Goal: Transaction & Acquisition: Purchase product/service

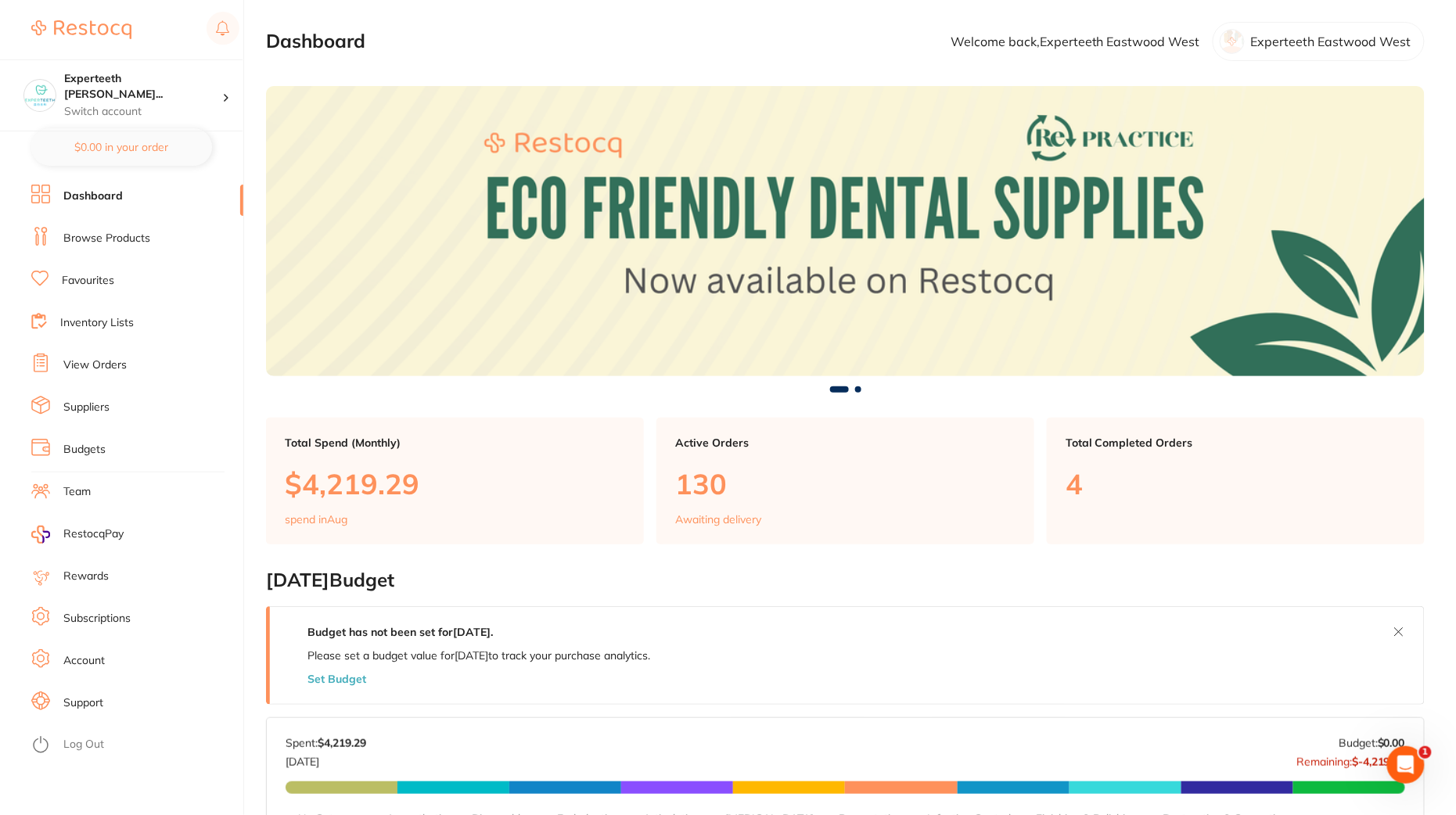
click at [121, 358] on link "View Orders" at bounding box center [96, 365] width 64 height 15
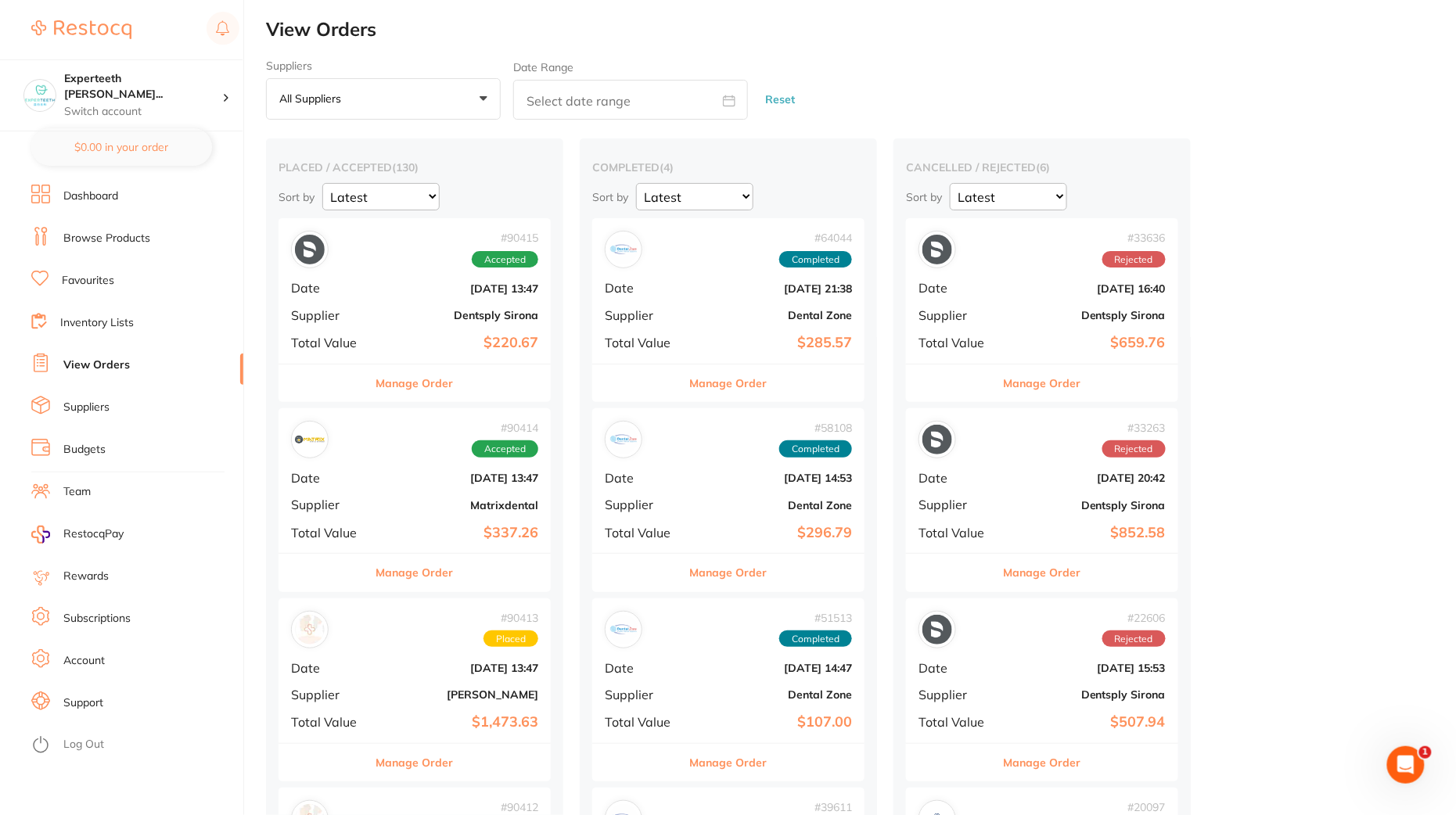
click at [117, 239] on link "Browse Products" at bounding box center [107, 239] width 87 height 15
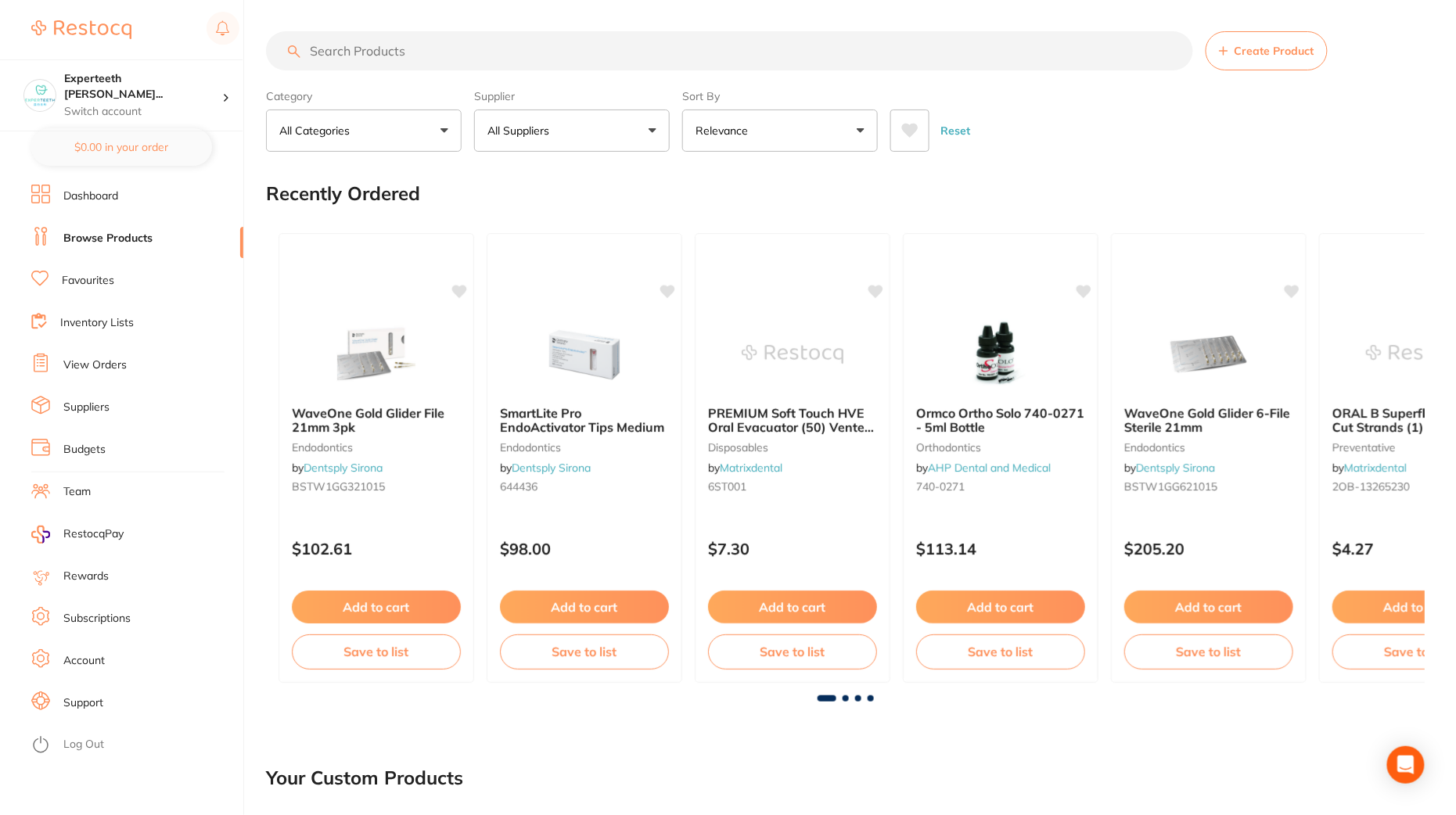
click at [634, 43] on input "search" at bounding box center [729, 50] width 928 height 39
paste input "GC-GFXA2"
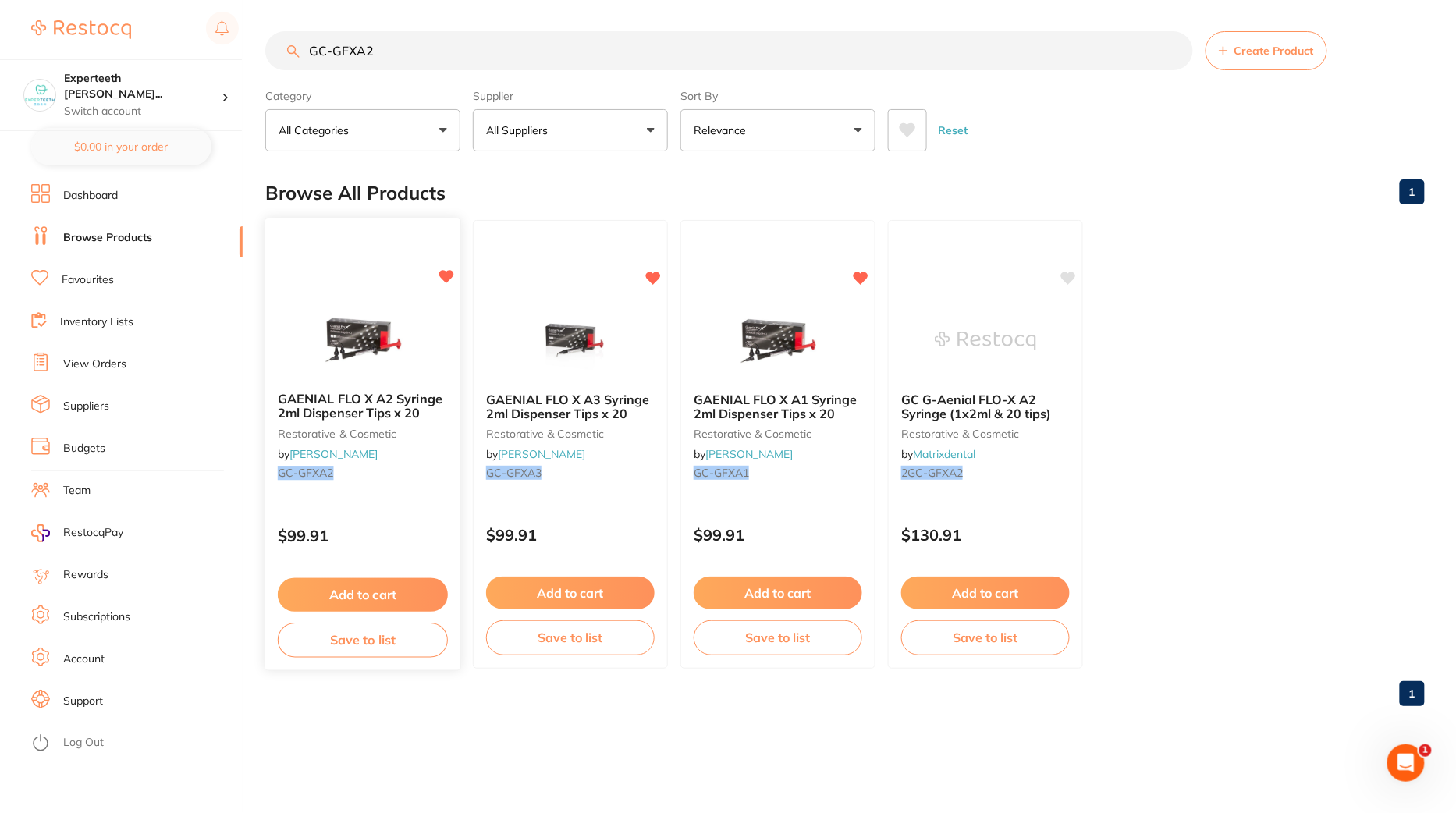
type input "GC-GFXA2"
click at [356, 301] on img at bounding box center [362, 340] width 102 height 79
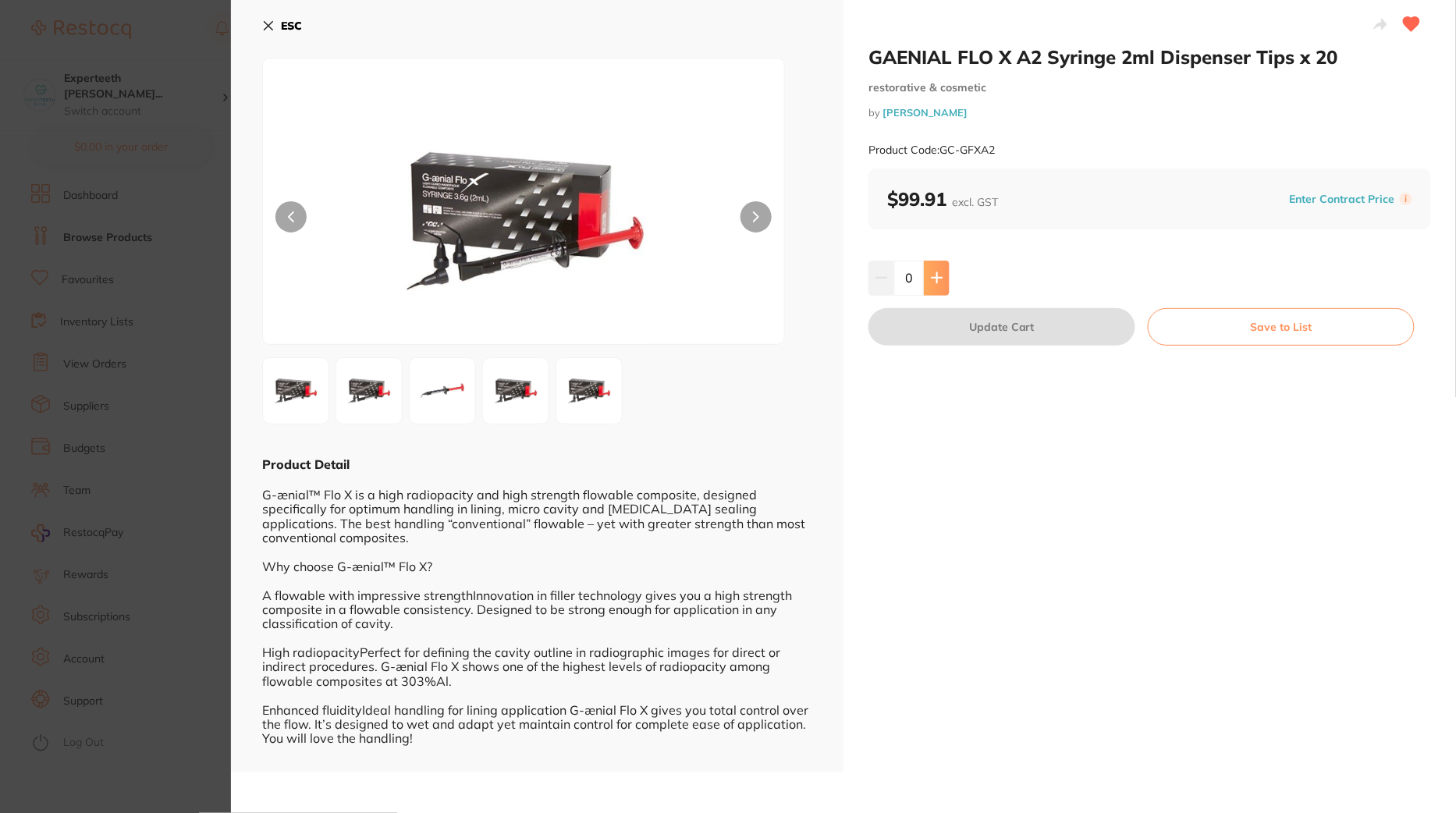
click at [941, 276] on button at bounding box center [937, 277] width 26 height 35
type input "1"
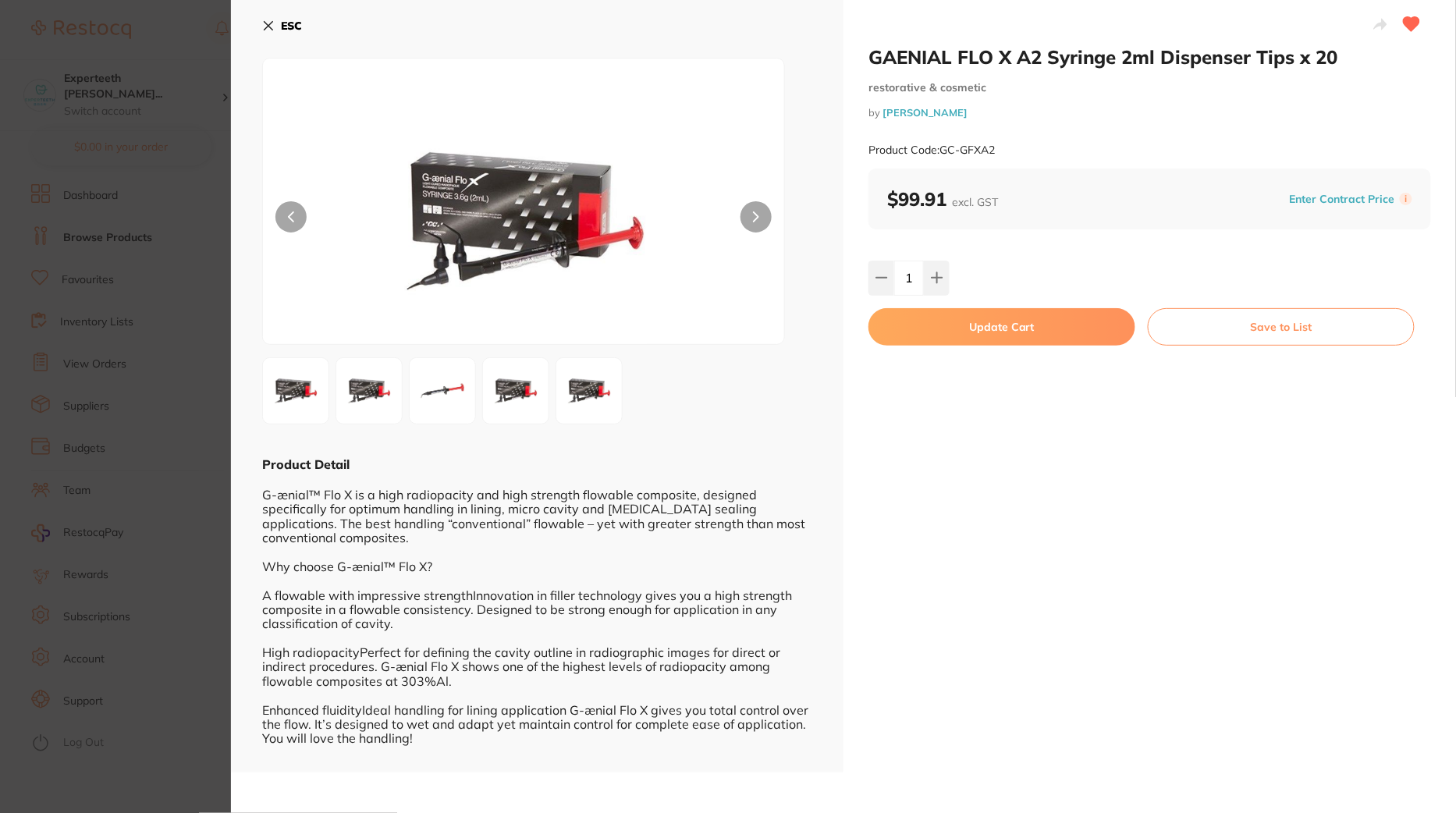
click at [1027, 328] on button "Update Cart" at bounding box center [1001, 327] width 267 height 38
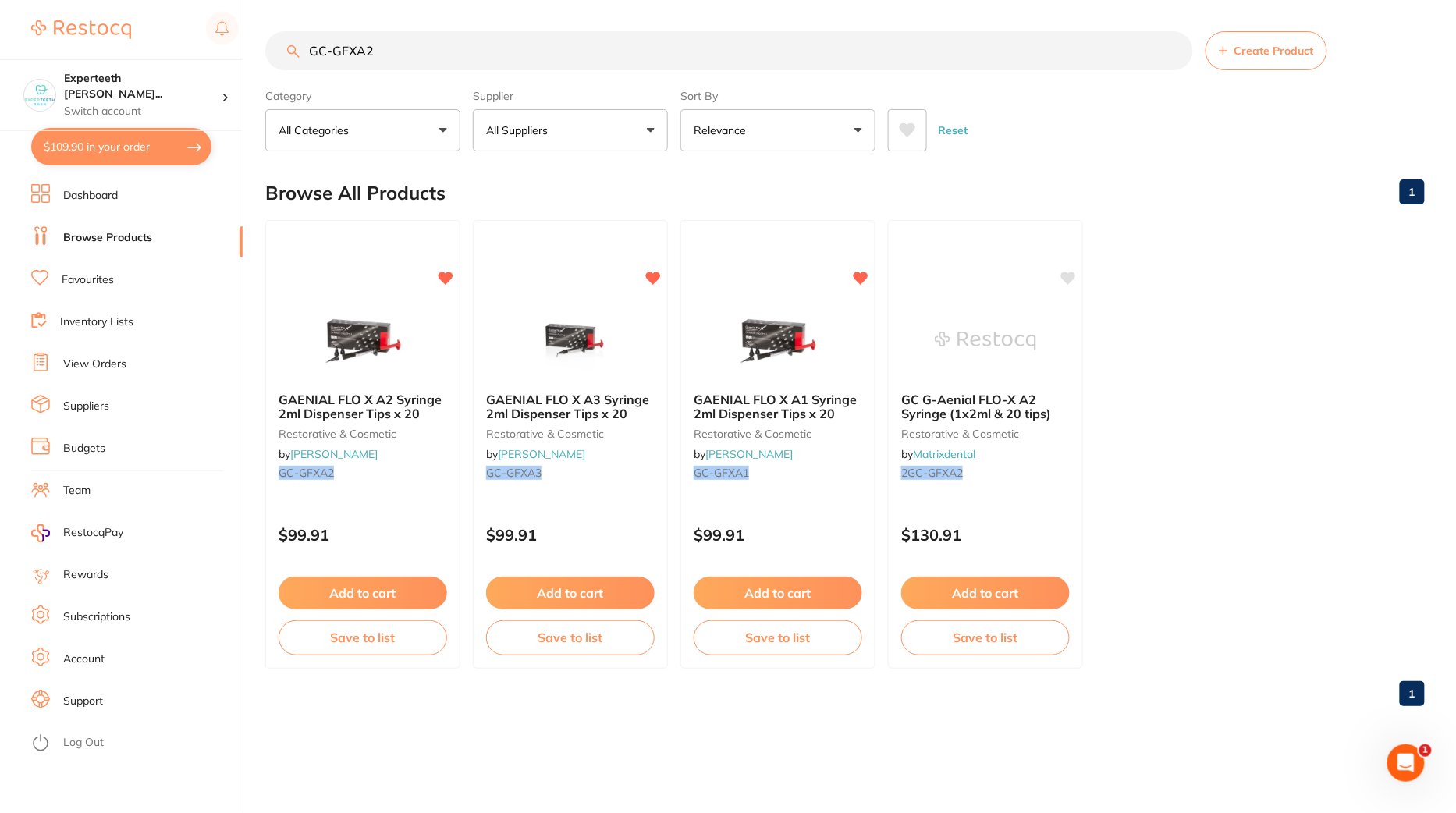
click at [122, 158] on button "$109.90 in your order" at bounding box center [120, 146] width 180 height 38
checkbox input "true"
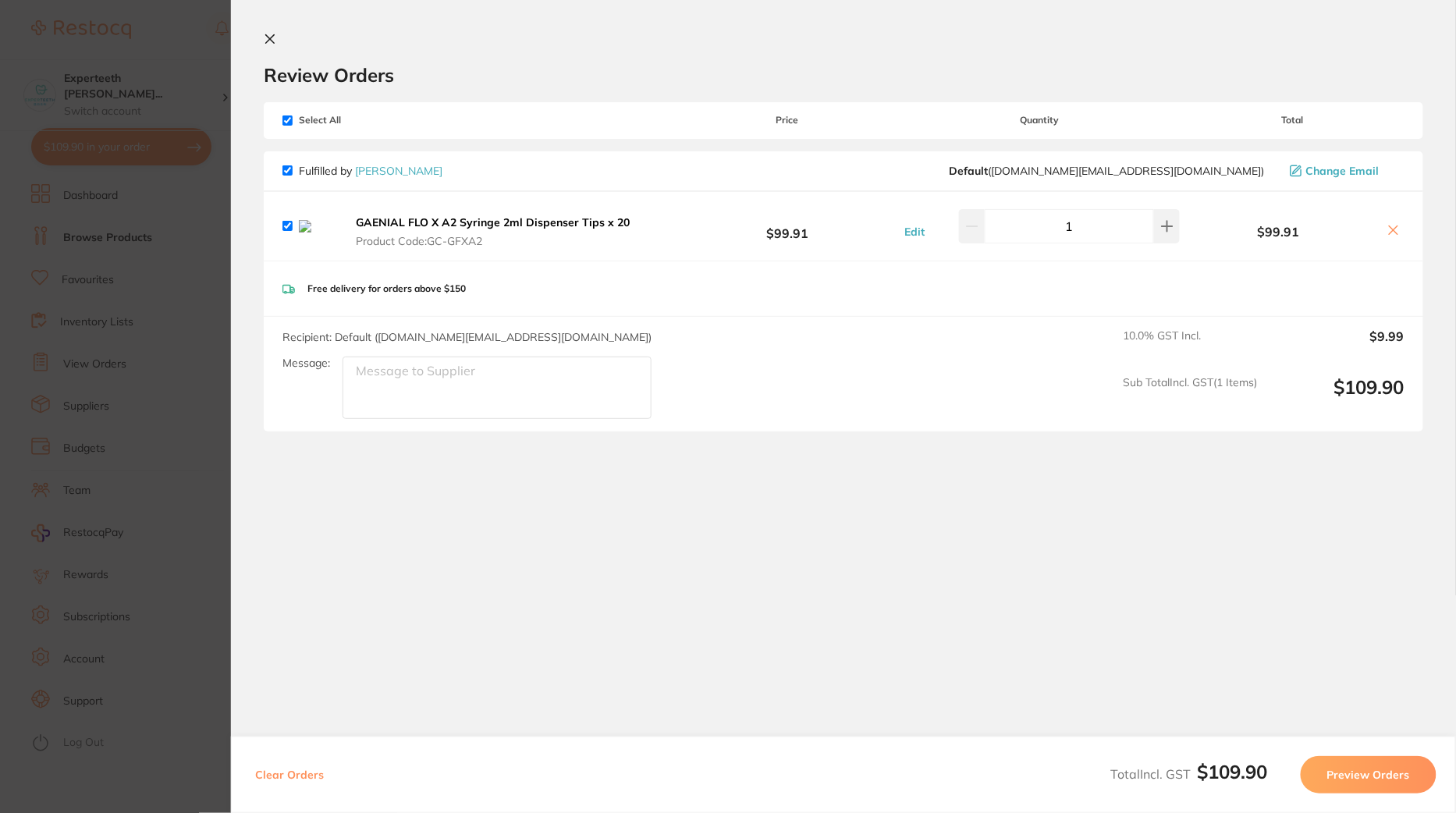
click at [1399, 231] on button at bounding box center [1393, 231] width 22 height 16
click at [1389, 236] on icon at bounding box center [1393, 229] width 13 height 13
click at [1392, 224] on div "$99.91" at bounding box center [1291, 225] width 225 height 27
click at [1390, 236] on icon at bounding box center [1393, 229] width 13 height 13
checkbox input "false"
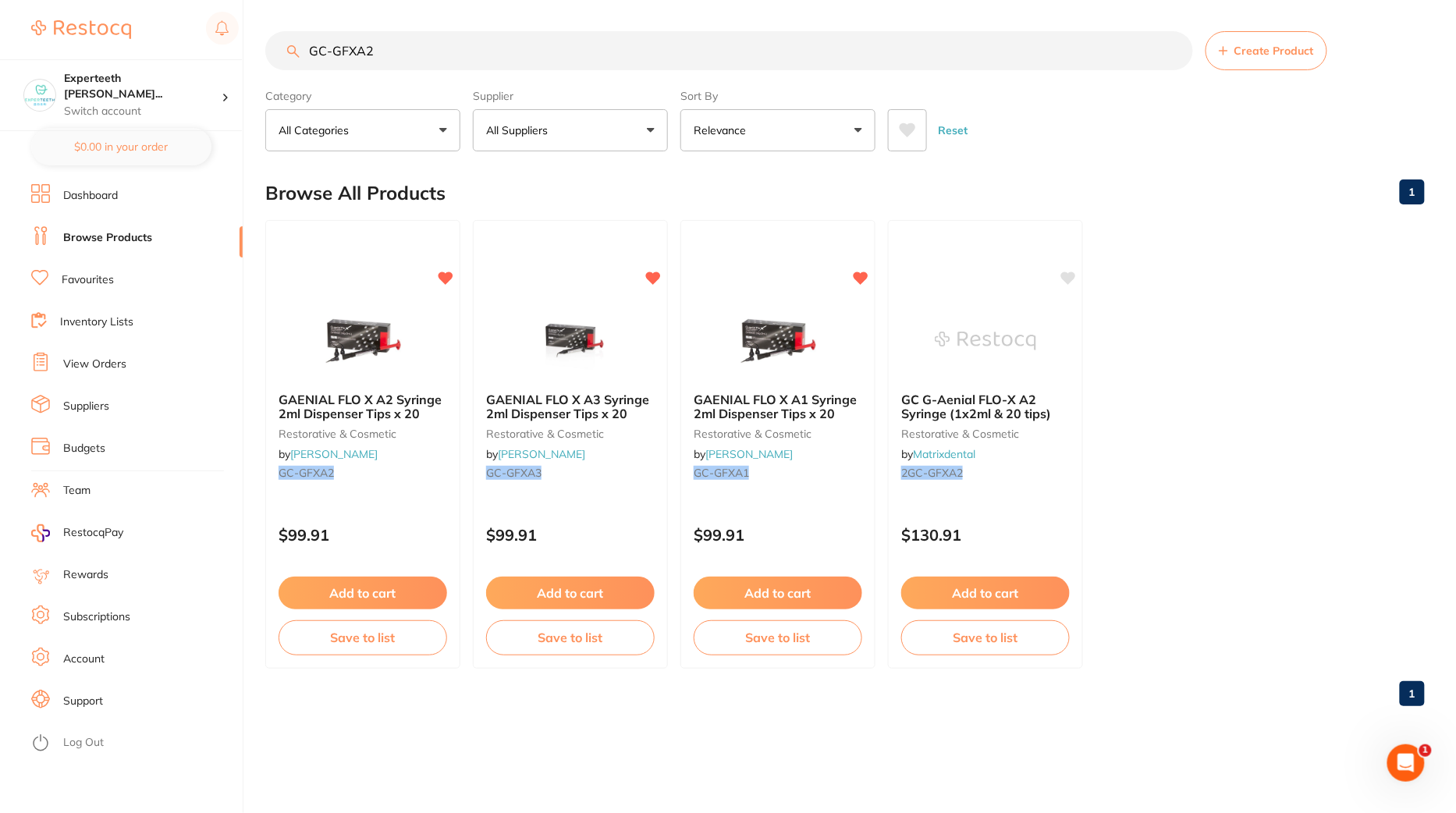
type textarea "2"
drag, startPoint x: 417, startPoint y: 44, endPoint x: 260, endPoint y: 37, distance: 157.2
click at [261, 37] on div "$109.90 Experteeth Eastwood Wes... Switch account Experteeth Eastwood West $0.0…" at bounding box center [728, 406] width 1456 height 813
paste input "HSD-9796220"
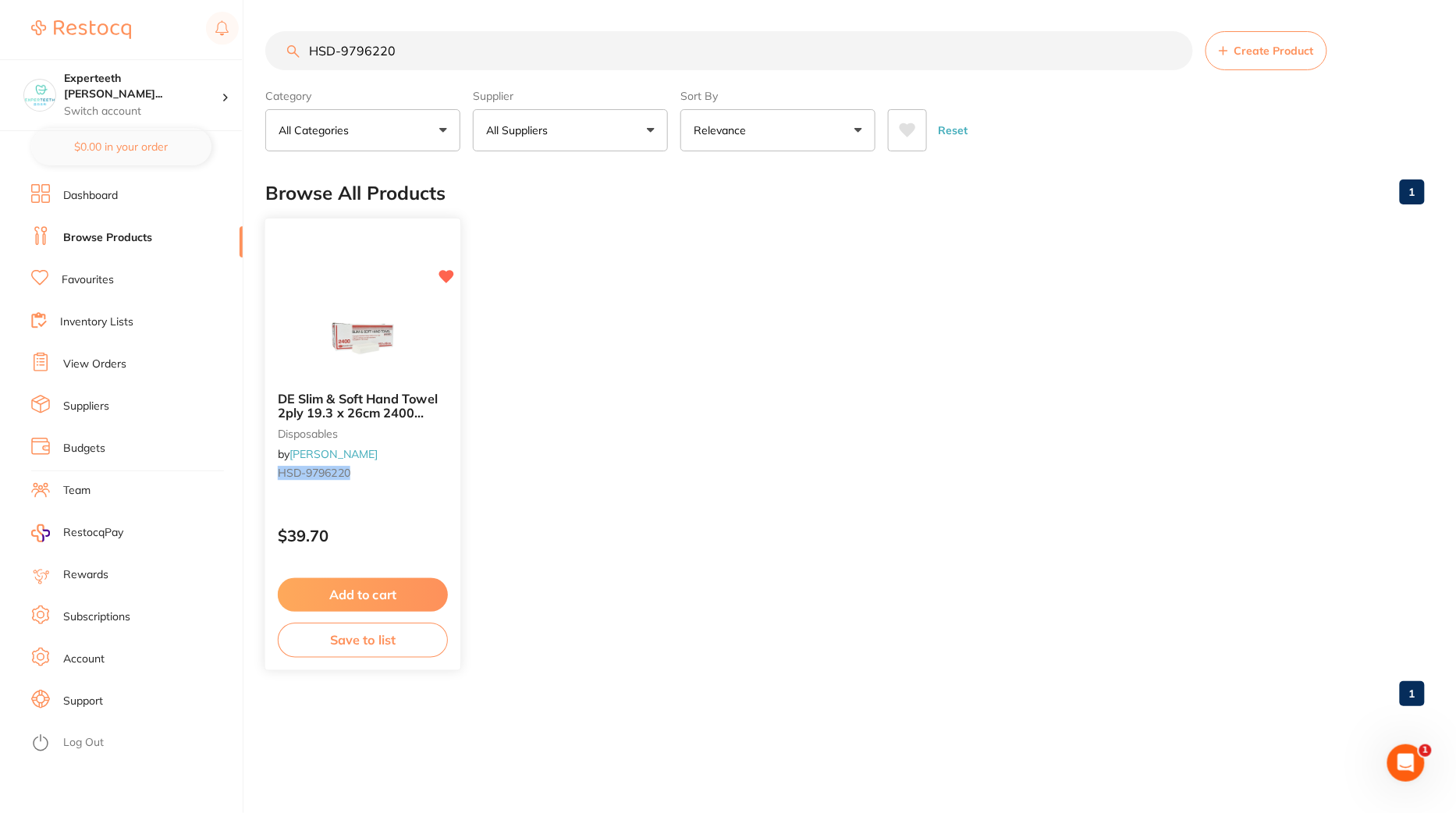
type input "HSD-9796220"
click at [391, 492] on div "DE Slim & Soft Hand Towel 2ply 19.3 x 26cm 2400 sheets disposables by Henry Sch…" at bounding box center [362, 439] width 195 height 119
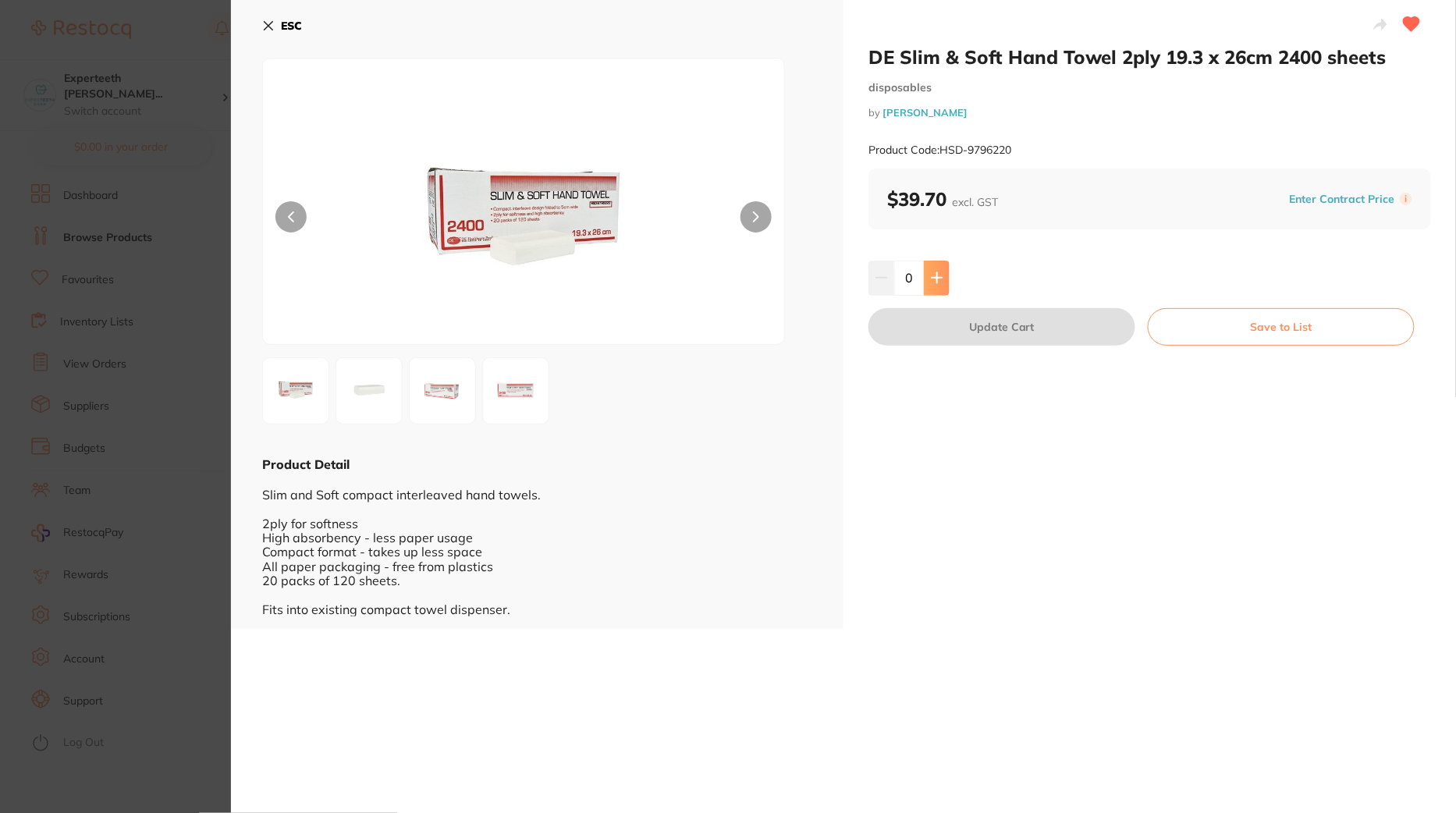
click at [940, 265] on button at bounding box center [937, 277] width 26 height 35
type input "1"
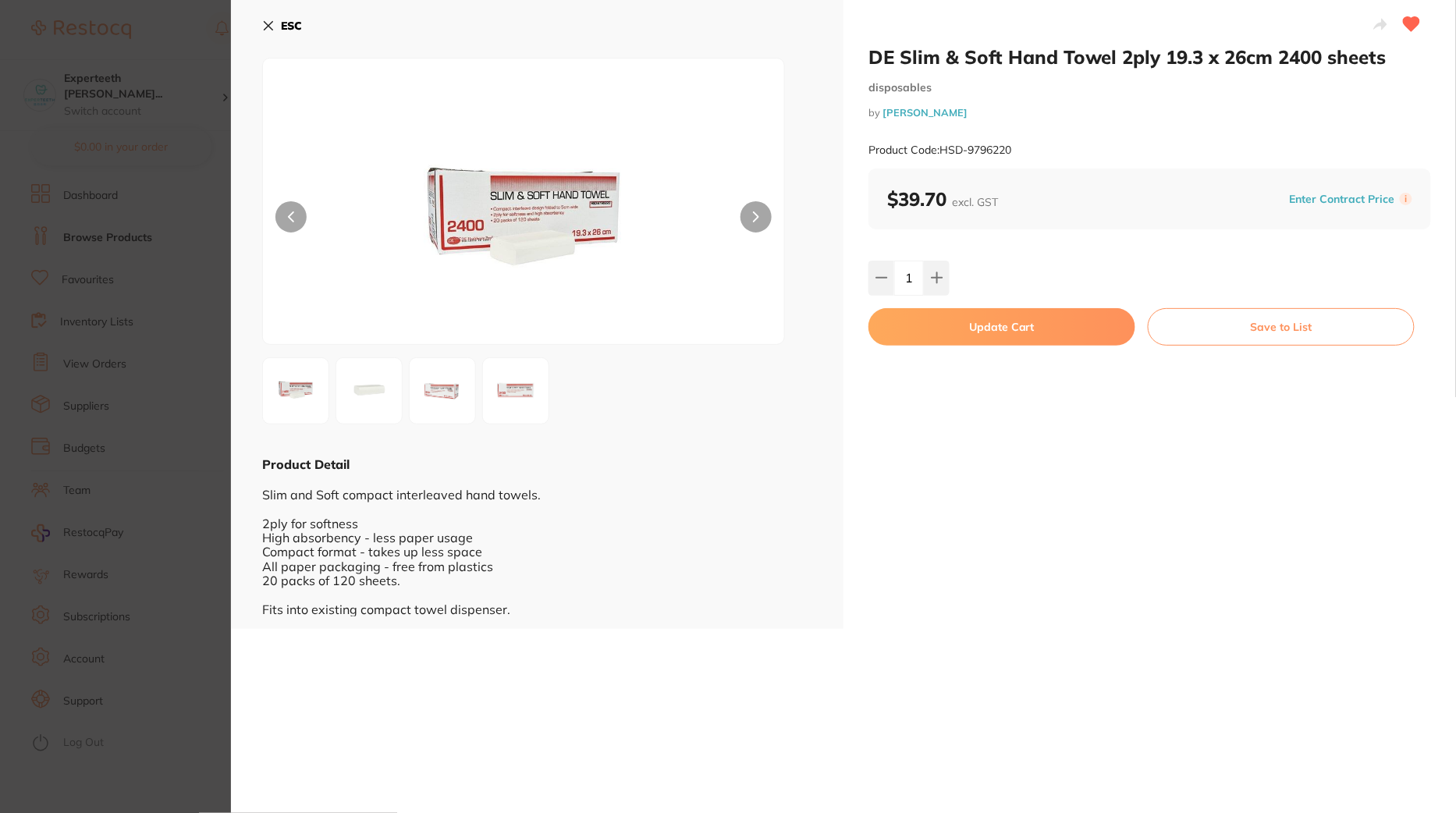
click at [971, 328] on button "Update Cart" at bounding box center [1001, 327] width 267 height 38
checkbox input "true"
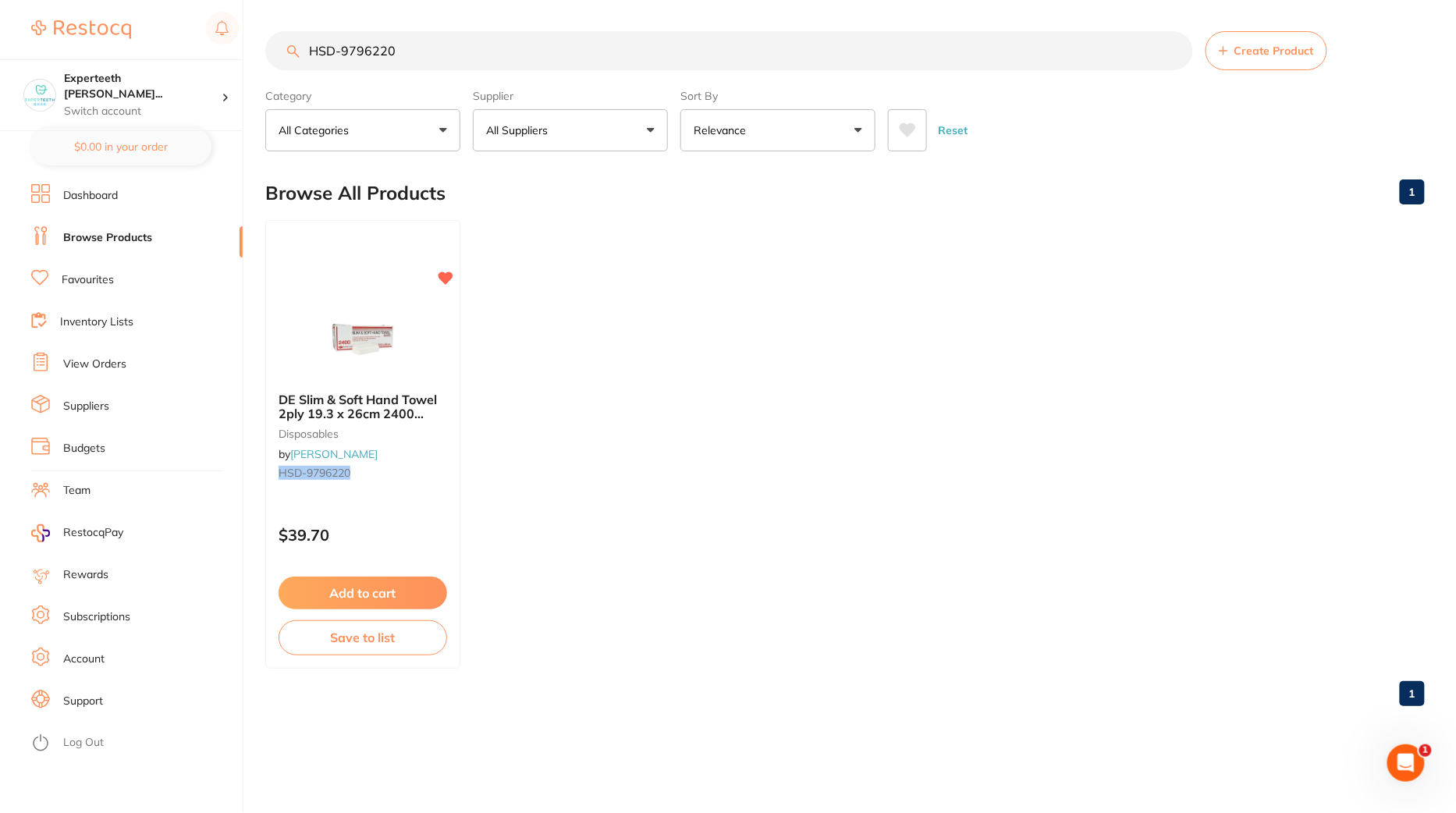
click at [107, 170] on section "Experteeth Eastwood Wes... Switch account Experteeth Eastwood West $0.00 in you…" at bounding box center [121, 406] width 244 height 813
click at [462, 425] on ul "DE Slim & Soft Hand Towel 2ply 19.3 x 26cm 2400 sheets disposables by Henry Sch…" at bounding box center [844, 444] width 1159 height 449
click at [422, 436] on small "disposables" at bounding box center [362, 433] width 171 height 13
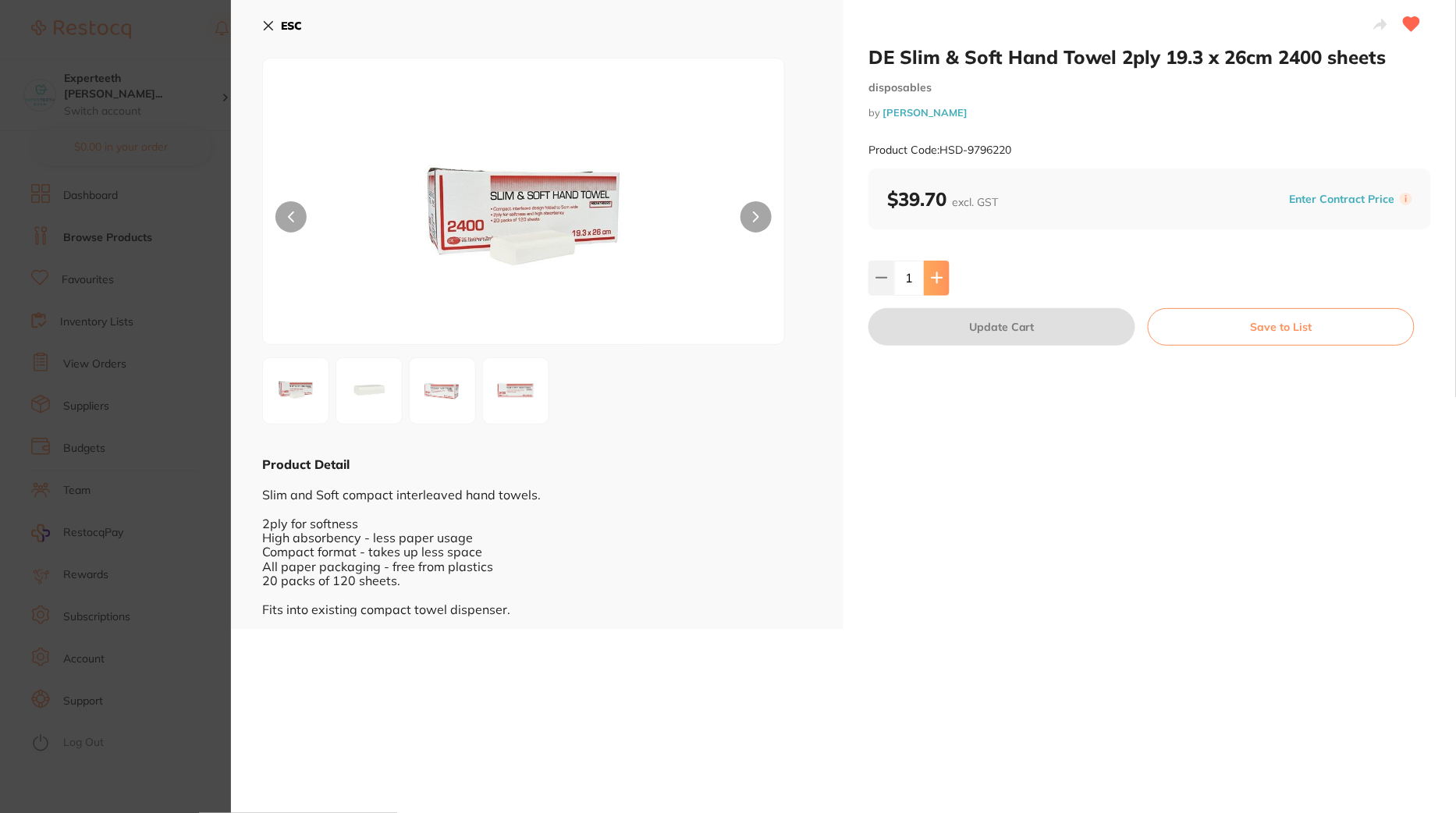
click at [940, 279] on icon at bounding box center [937, 277] width 13 height 13
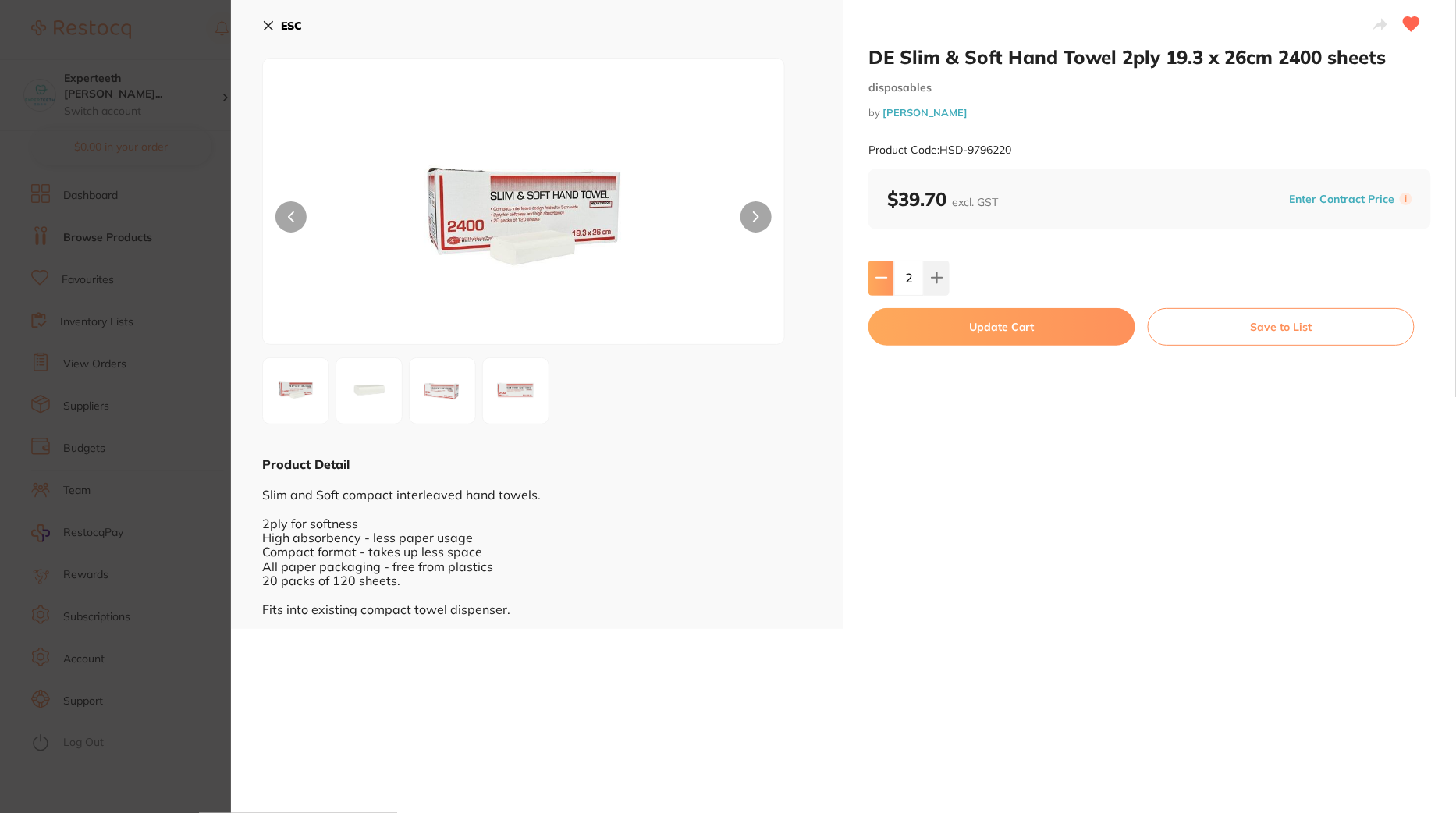
click at [876, 281] on icon at bounding box center [882, 277] width 13 height 13
type input "1"
click at [959, 326] on button "Update Cart" at bounding box center [1001, 327] width 267 height 38
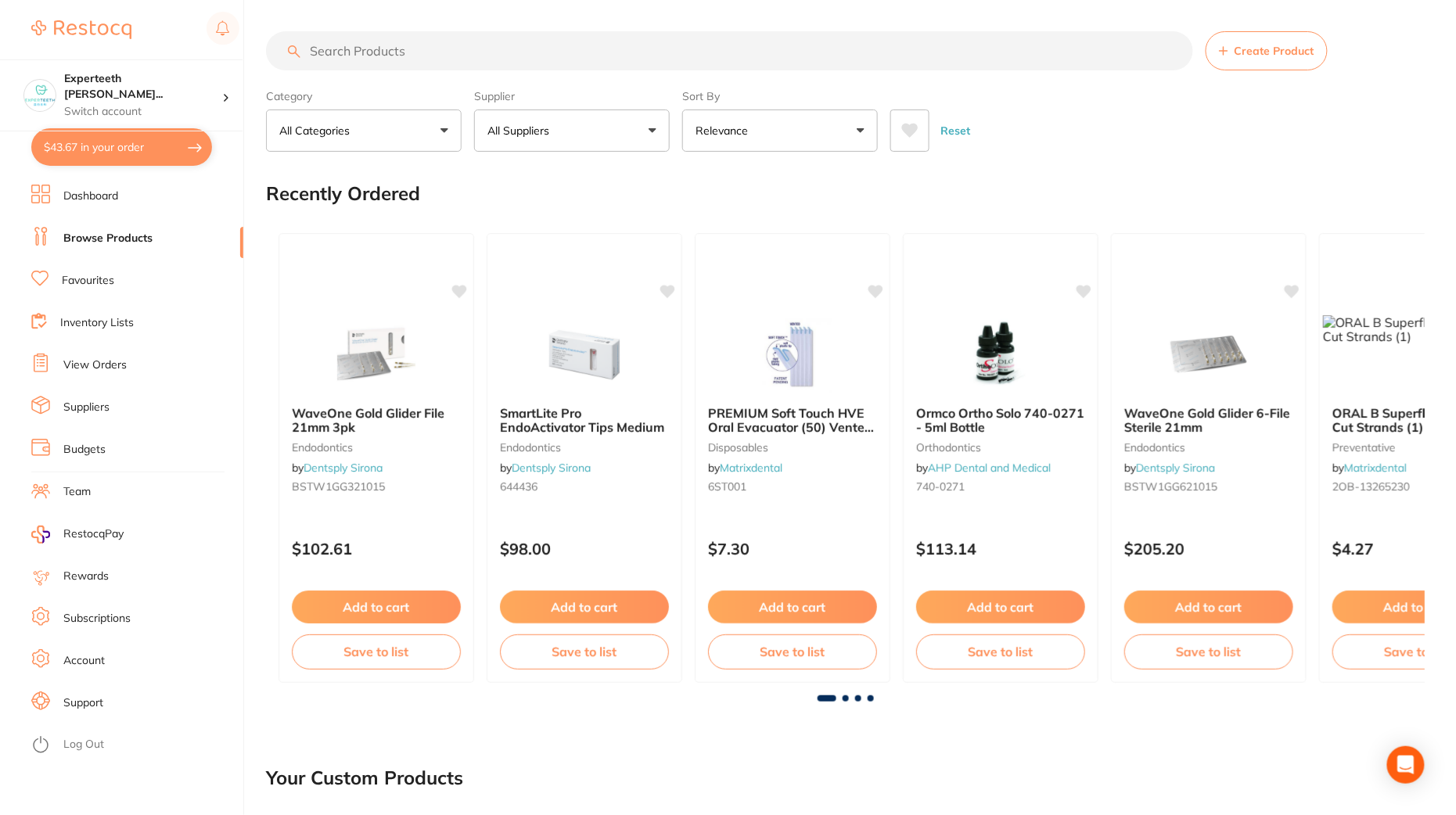
click at [147, 148] on button "$43.67 in your order" at bounding box center [121, 147] width 181 height 38
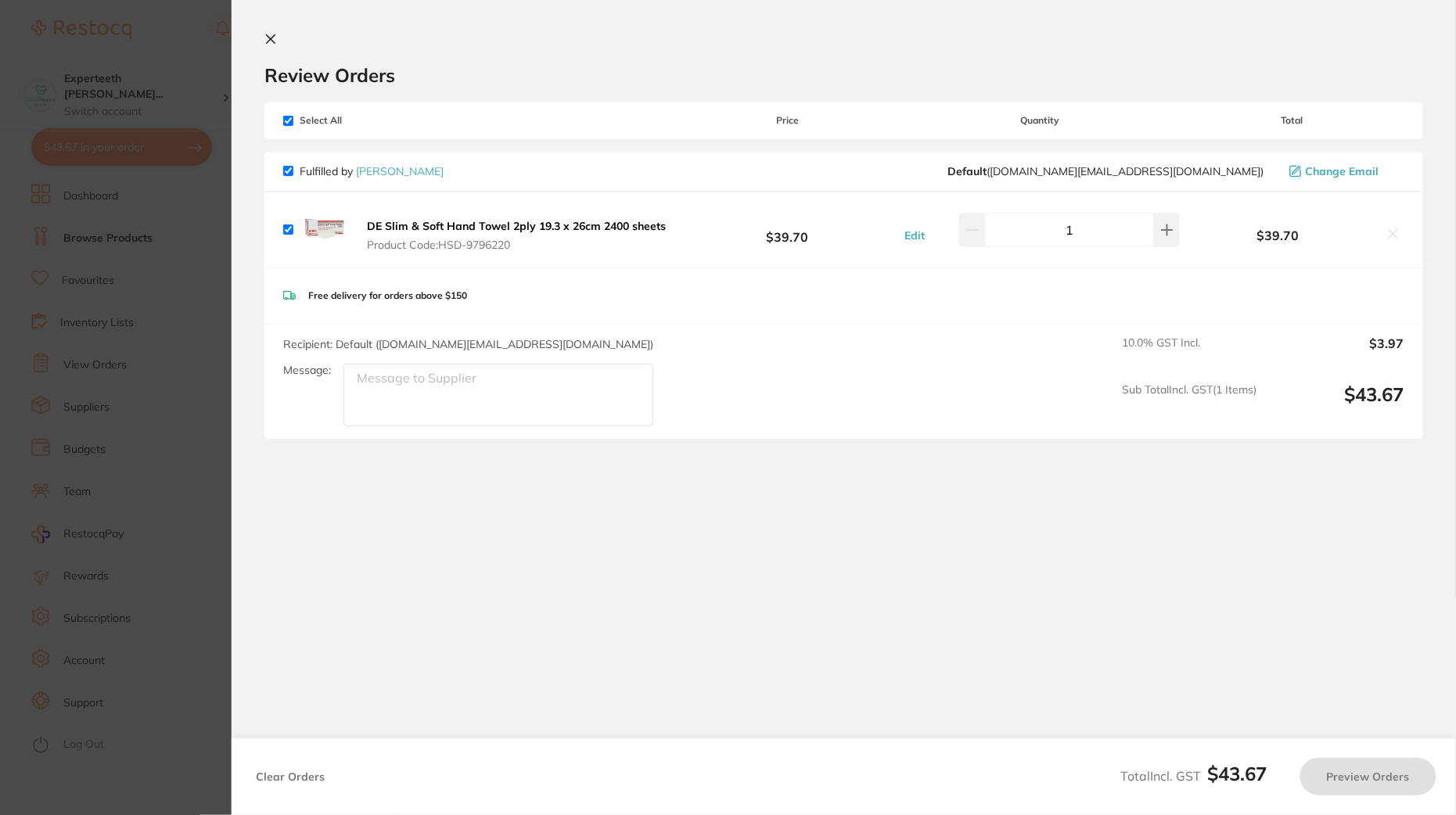
checkbox input "true"
